Goal: Information Seeking & Learning: Learn about a topic

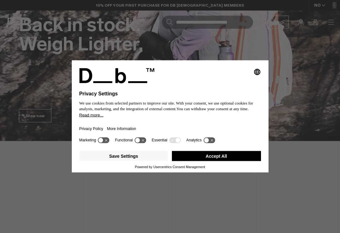
scroll to position [71, 0]
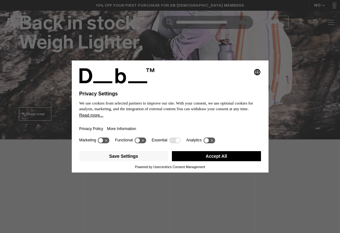
click at [234, 149] on div "Marketing Functional Essential Analytics" at bounding box center [170, 142] width 182 height 13
click at [244, 161] on button "Accept All" at bounding box center [216, 156] width 89 height 10
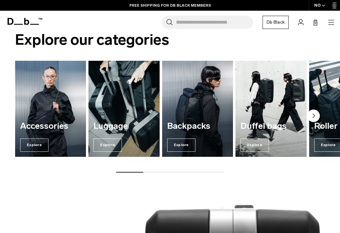
scroll to position [550, 0]
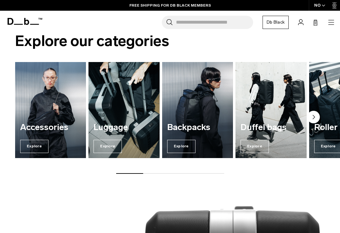
click at [209, 132] on h3 "Backpacks" at bounding box center [197, 127] width 61 height 9
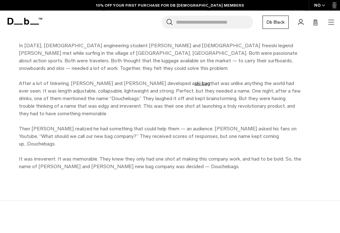
scroll to position [281, 0]
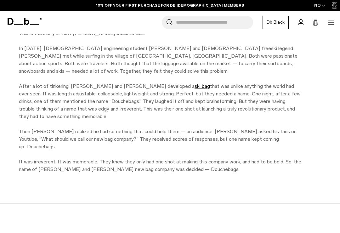
click at [219, 21] on input "Search for Bags, Luggage..." at bounding box center [214, 22] width 77 height 13
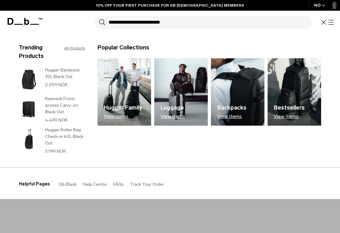
scroll to position [281, 0]
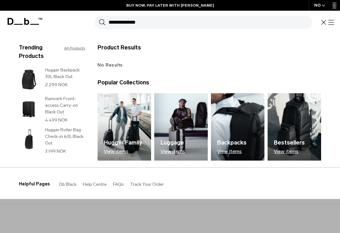
type input "**********"
click at [102, 22] on button "Search" at bounding box center [102, 22] width 7 height 7
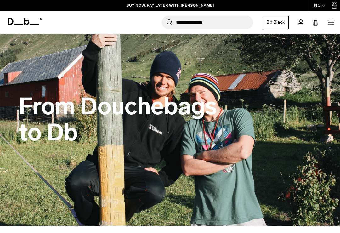
scroll to position [0, 0]
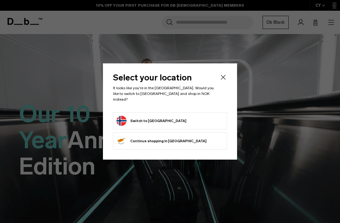
click at [225, 74] on div "Select your location It looks like you're in the Norway. Would you like to swit…" at bounding box center [170, 111] width 134 height 96
click at [222, 76] on icon "Close" at bounding box center [224, 77] width 8 height 8
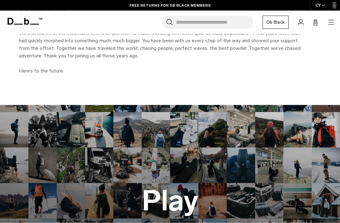
scroll to position [1044, 0]
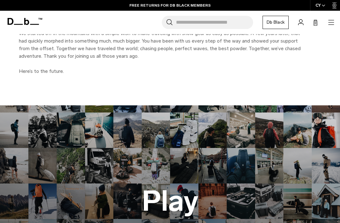
click at [185, 193] on button "Play" at bounding box center [170, 200] width 57 height 31
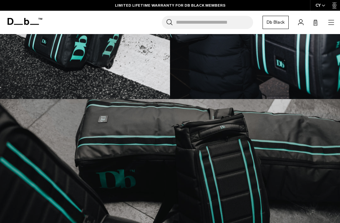
scroll to position [699, 0]
click at [227, 132] on img at bounding box center [170, 194] width 340 height 191
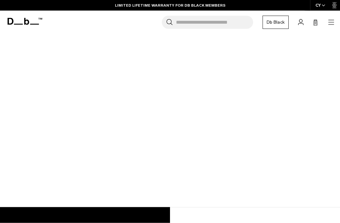
scroll to position [1145, 0]
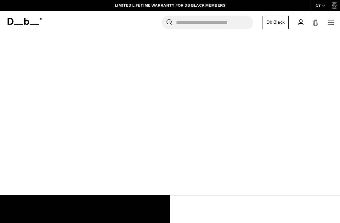
click at [225, 18] on input "Search for Bags, Luggage..." at bounding box center [214, 22] width 77 height 13
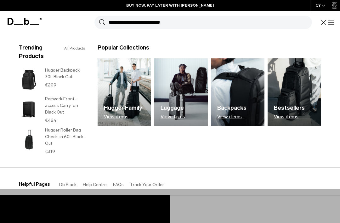
type input "*"
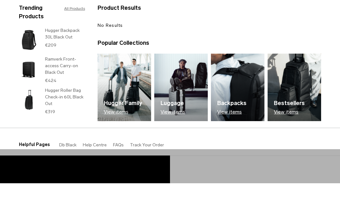
type input "**********"
click at [102, 19] on button "Search" at bounding box center [102, 22] width 7 height 7
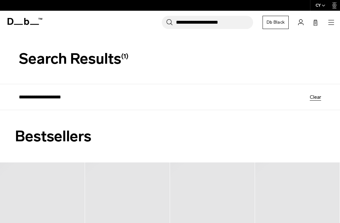
click at [229, 23] on input "**********" at bounding box center [214, 22] width 77 height 13
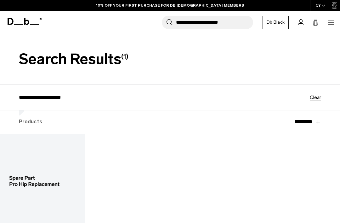
type input "**********"
click at [169, 22] on button "Search" at bounding box center [169, 22] width 7 height 7
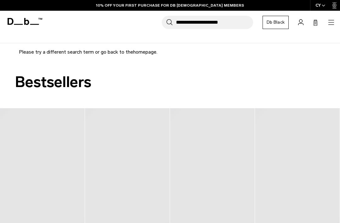
click at [239, 20] on input "**********" at bounding box center [214, 22] width 77 height 13
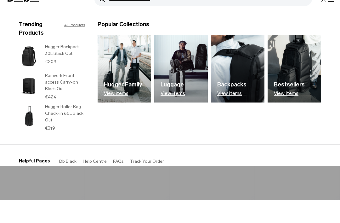
click at [306, 78] on img at bounding box center [295, 91] width 54 height 67
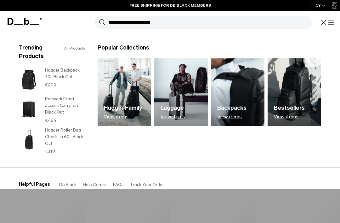
scroll to position [110, 0]
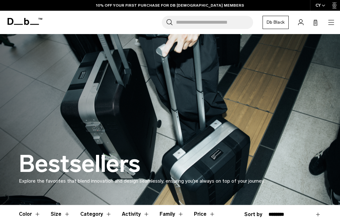
click at [216, 25] on input "Search for Bags, Luggage..." at bounding box center [214, 22] width 77 height 13
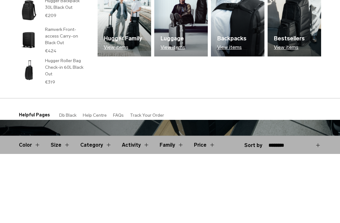
click at [235, 114] on p "View items" at bounding box center [231, 117] width 29 height 6
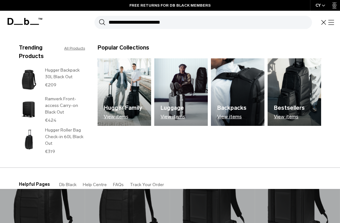
scroll to position [89, 0]
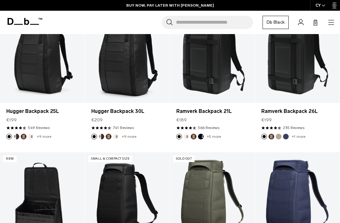
scroll to position [119, 0]
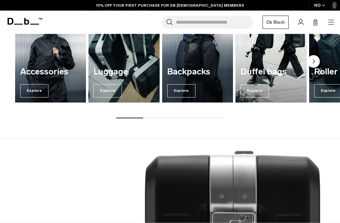
scroll to position [614, 0]
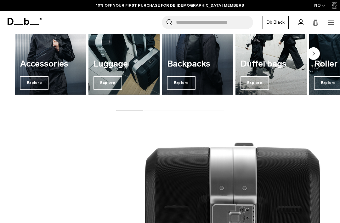
click at [233, 21] on input "Search for Bags, Luggage..." at bounding box center [214, 22] width 77 height 13
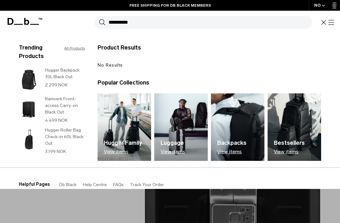
type input "*********"
click at [102, 22] on button "Search" at bounding box center [102, 22] width 7 height 7
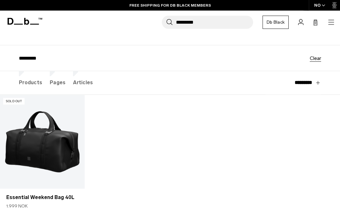
scroll to position [39, 0]
click at [215, 23] on input "*********" at bounding box center [214, 22] width 77 height 13
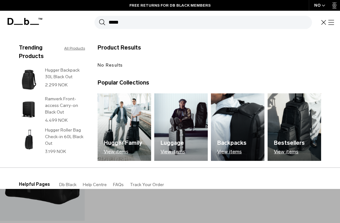
scroll to position [0, 0]
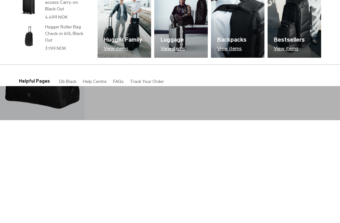
type input "*****"
click at [251, 93] on img at bounding box center [238, 126] width 54 height 67
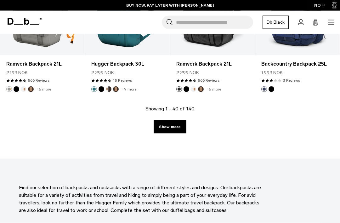
scroll to position [1482, 0]
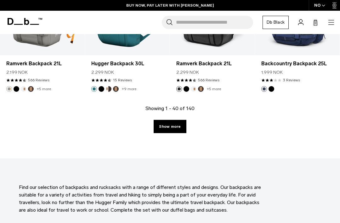
click at [183, 129] on link "Show more" at bounding box center [170, 126] width 32 height 13
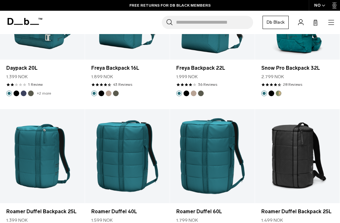
scroll to position [2950, 0]
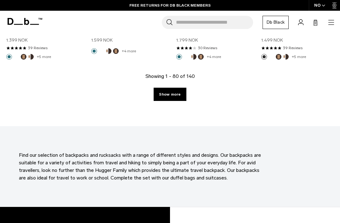
click at [173, 92] on link "Show more" at bounding box center [170, 94] width 32 height 13
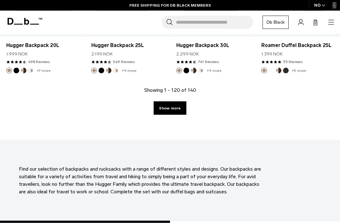
scroll to position [4387, 0]
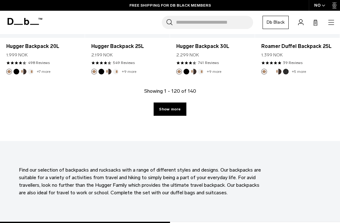
click at [167, 109] on link "Show more" at bounding box center [170, 108] width 32 height 13
